Goal: Information Seeking & Learning: Learn about a topic

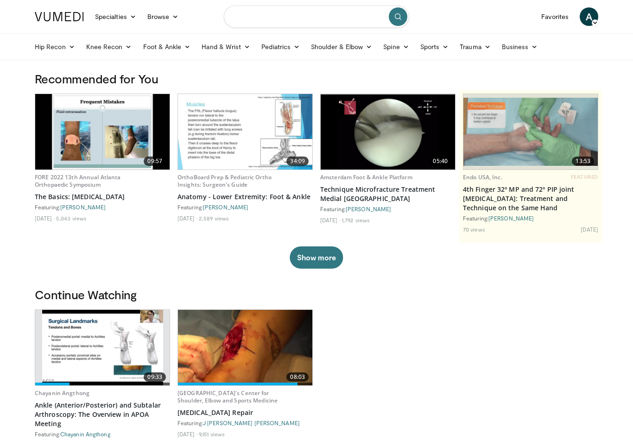
click at [330, 17] on input "Search topics, interventions" at bounding box center [316, 17] width 185 height 22
click at [279, 114] on img at bounding box center [245, 132] width 134 height 76
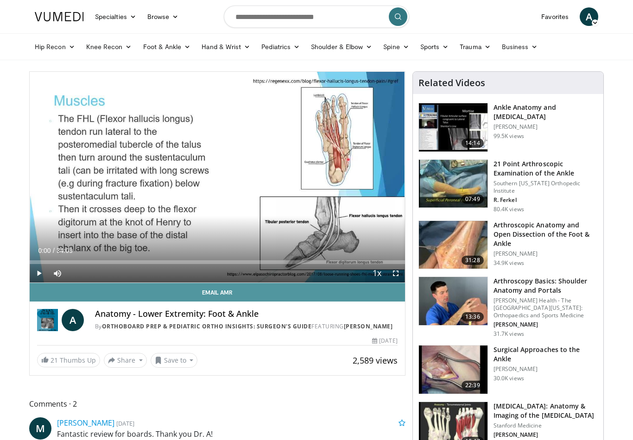
click at [38, 285] on link "Email Amr" at bounding box center [217, 292] width 375 height 19
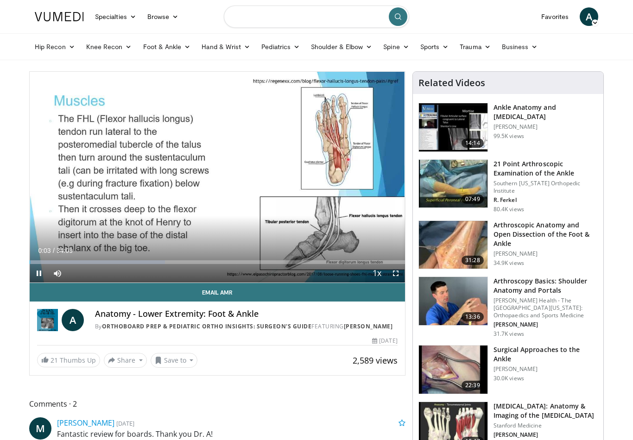
click at [339, 20] on input "Search topics, interventions" at bounding box center [316, 17] width 185 height 22
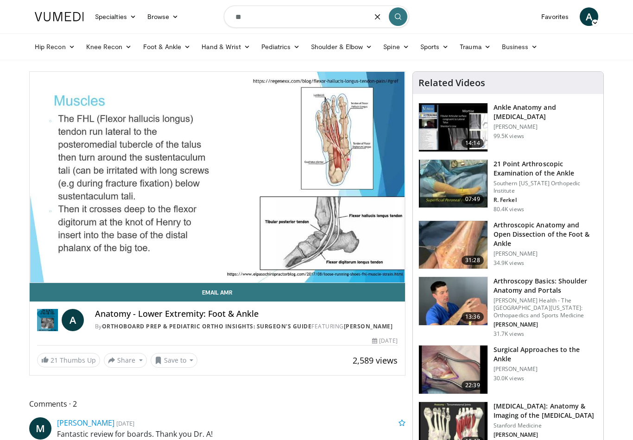
type input "*"
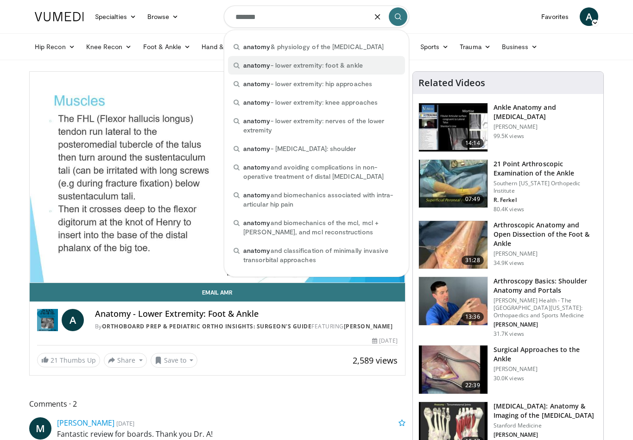
click at [347, 65] on span "anatomy - lower extremity: foot & ankle" at bounding box center [303, 65] width 120 height 9
type input "**********"
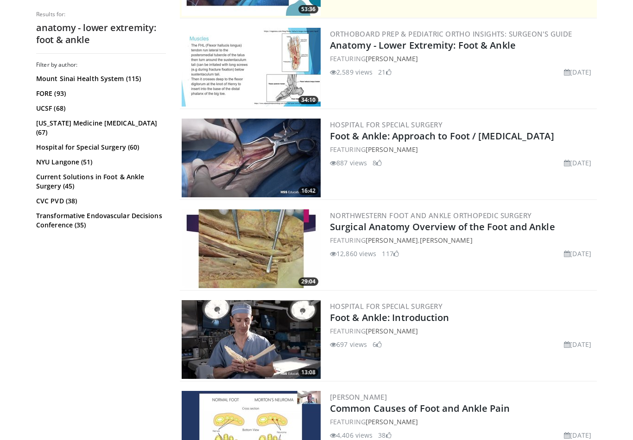
scroll to position [258, 0]
click at [429, 44] on link "Anatomy - Lower Extremity: Foot & Ankle" at bounding box center [423, 45] width 186 height 13
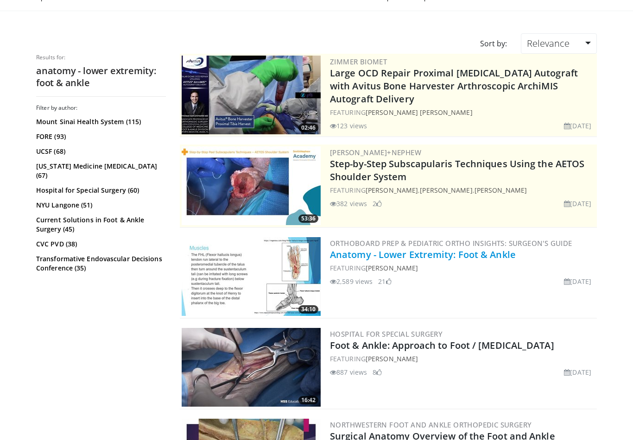
scroll to position [0, 0]
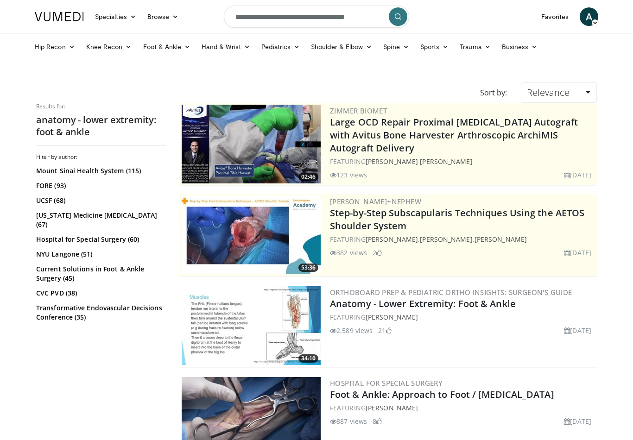
click at [332, 14] on input "**********" at bounding box center [316, 17] width 185 height 22
click at [376, 14] on icon "button" at bounding box center [377, 16] width 7 height 7
type input "**********"
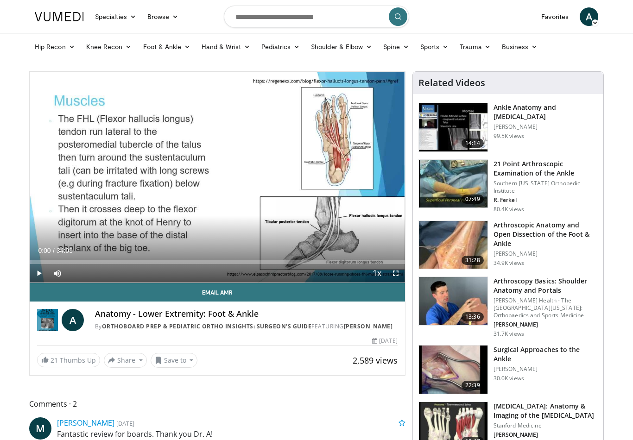
click at [381, 261] on div "Loaded : 0.48%" at bounding box center [217, 262] width 375 height 4
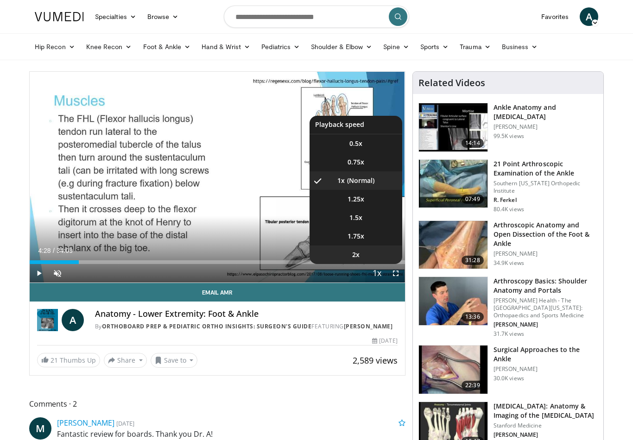
click at [373, 254] on li "2x" at bounding box center [356, 255] width 93 height 19
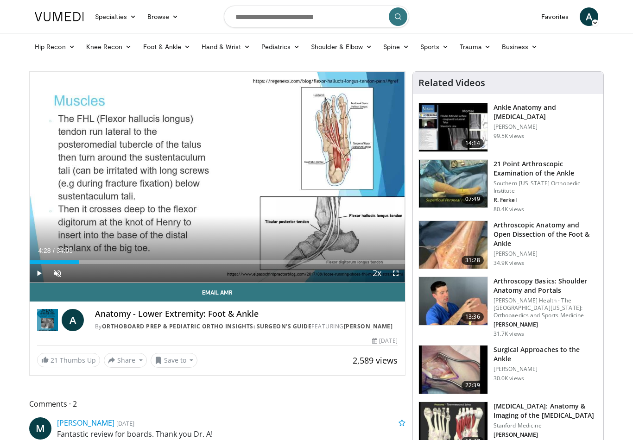
click at [191, 197] on div "10 seconds Tap to unmute" at bounding box center [217, 177] width 375 height 211
click at [57, 273] on span "Video Player" at bounding box center [57, 273] width 19 height 19
click at [37, 263] on div "Loaded : 0.00%" at bounding box center [217, 262] width 375 height 4
click at [31, 265] on span "Video Player" at bounding box center [39, 273] width 19 height 19
click at [31, 263] on div "Loaded : 29.76%" at bounding box center [217, 262] width 375 height 4
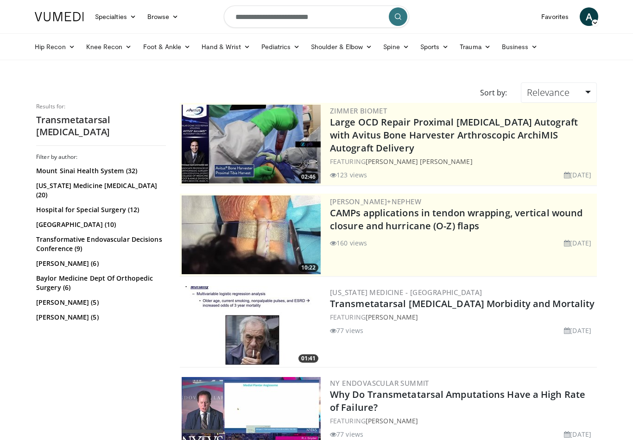
click at [326, 24] on input "**********" at bounding box center [316, 17] width 185 height 22
click at [384, 14] on button "button" at bounding box center [377, 16] width 19 height 19
type input "**********"
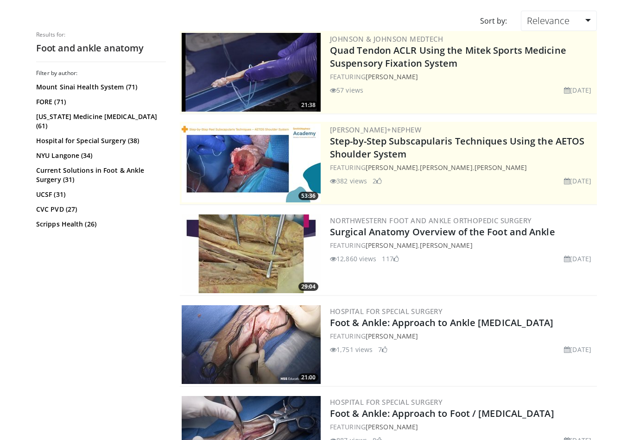
scroll to position [75, 0]
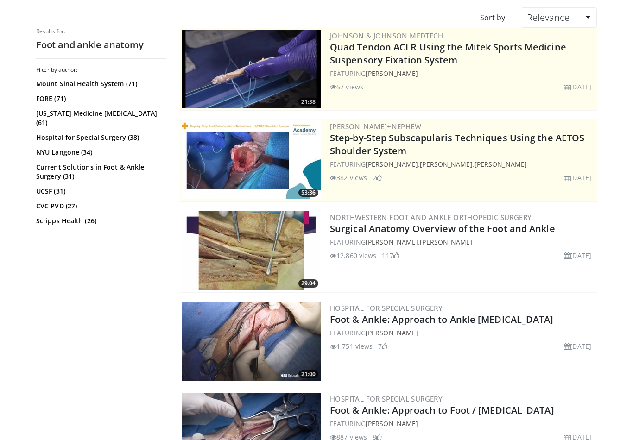
click at [255, 252] on img at bounding box center [251, 250] width 139 height 79
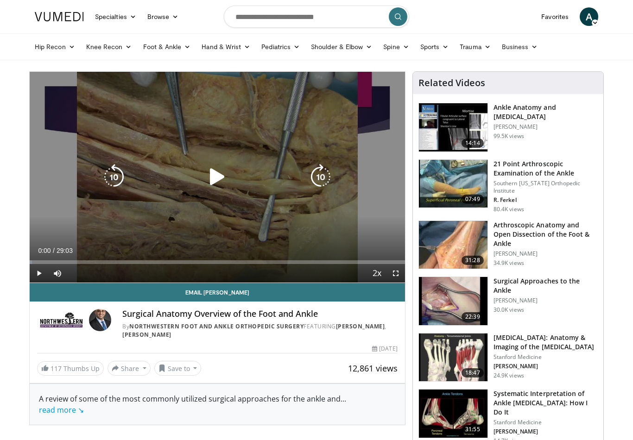
click at [215, 175] on icon "Video Player" at bounding box center [217, 177] width 26 height 26
click at [112, 172] on icon "Video Player" at bounding box center [114, 177] width 26 height 26
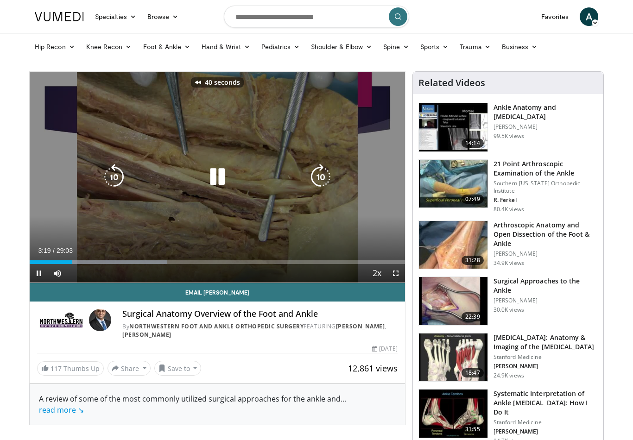
click at [112, 172] on icon "Video Player" at bounding box center [114, 177] width 26 height 26
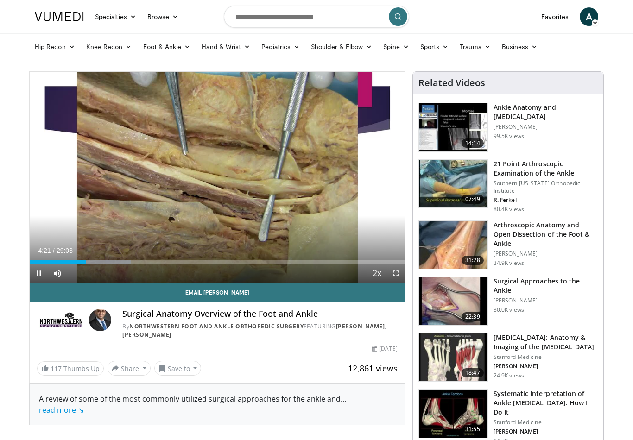
click at [189, 177] on div "90 seconds Tap to unmute" at bounding box center [217, 177] width 375 height 211
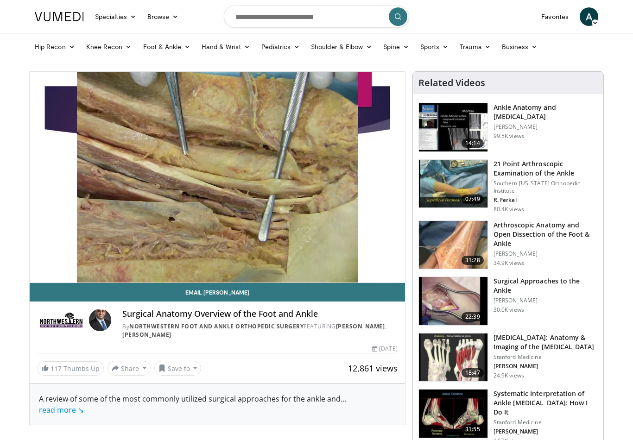
click at [360, 206] on div "10 seconds Tap to unmute" at bounding box center [217, 177] width 375 height 211
